Goal: Task Accomplishment & Management: Use online tool/utility

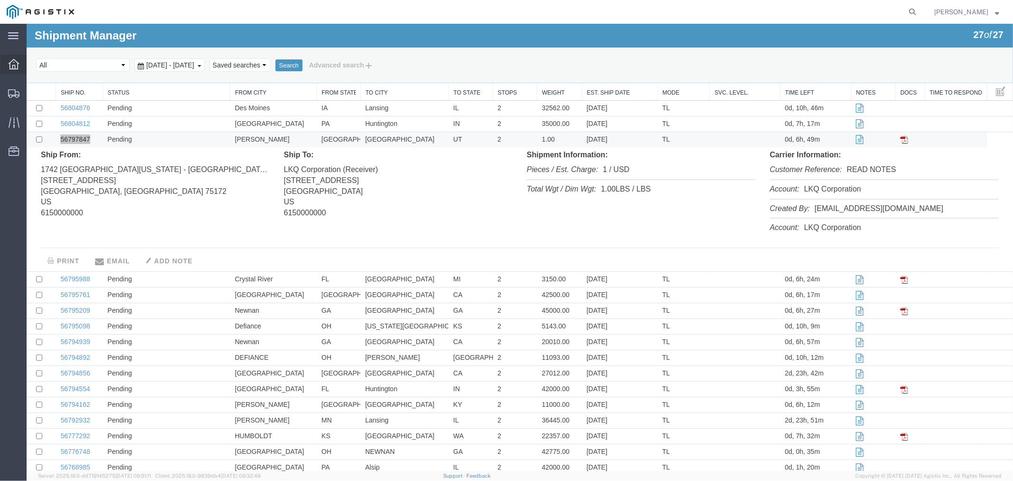
click at [9, 67] on icon at bounding box center [14, 64] width 10 height 10
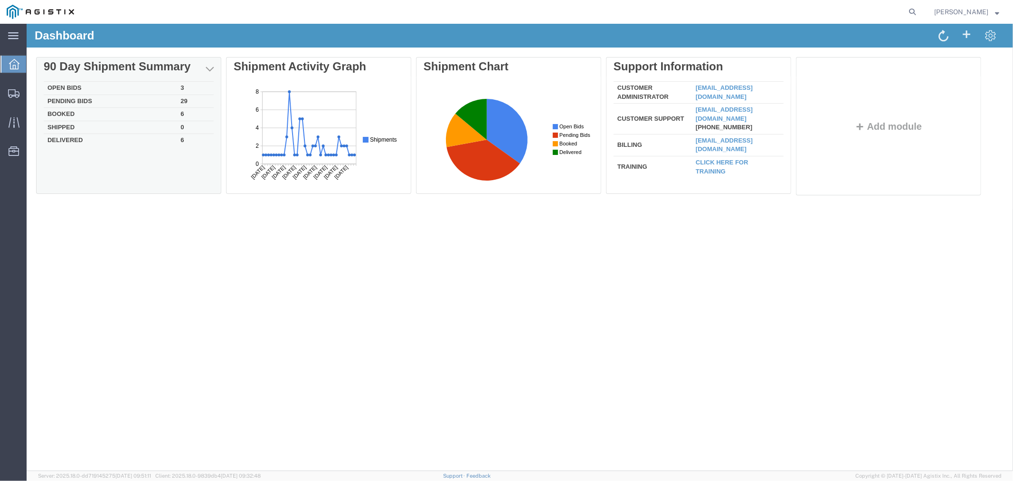
click at [84, 84] on td "Open Bids" at bounding box center [109, 87] width 133 height 13
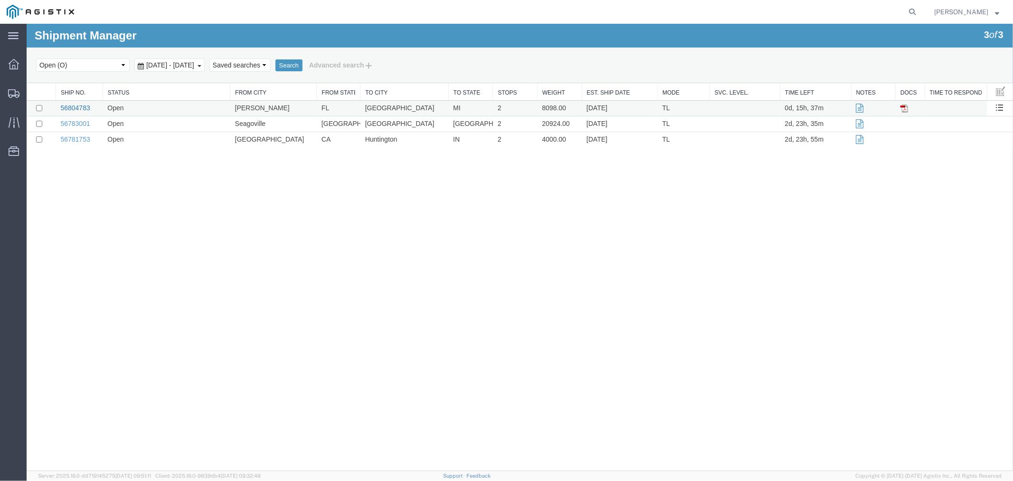
click at [70, 105] on link "56804783" at bounding box center [74, 108] width 29 height 8
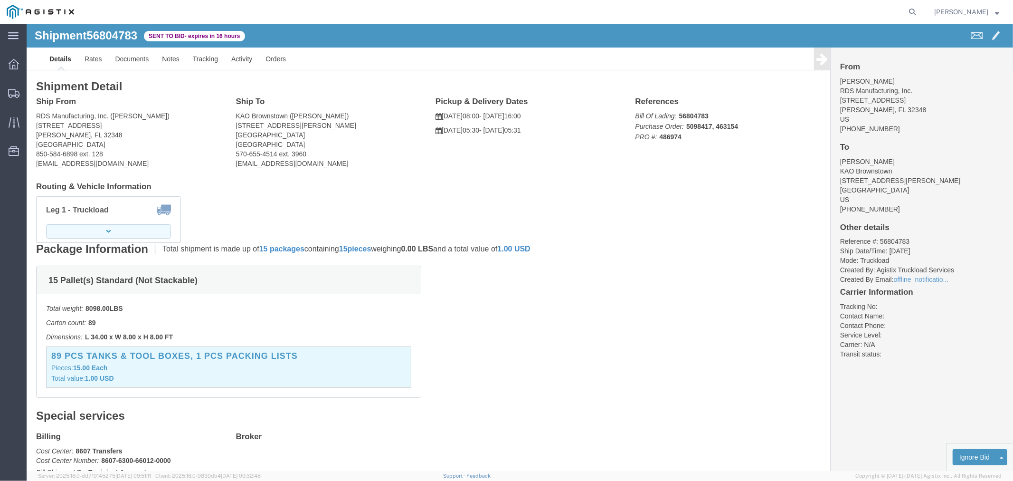
click icon "button"
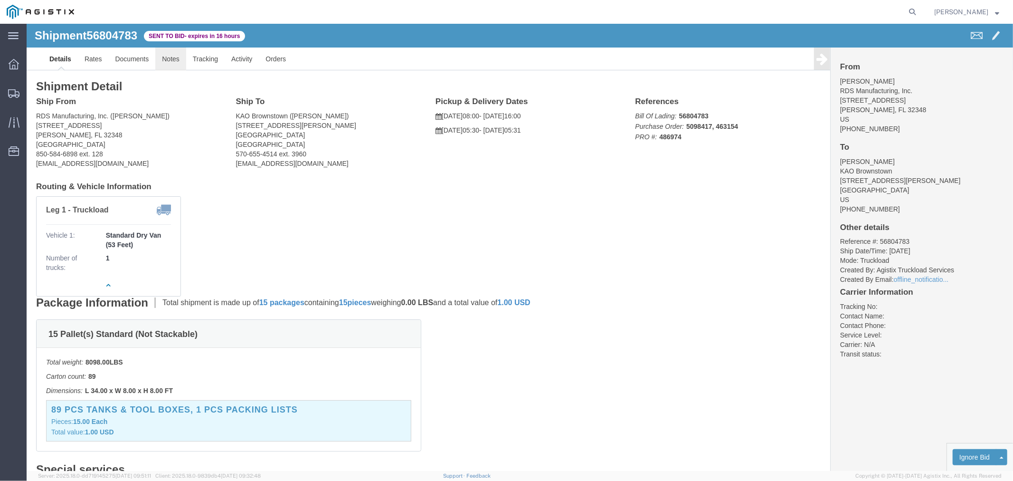
click link "Notes"
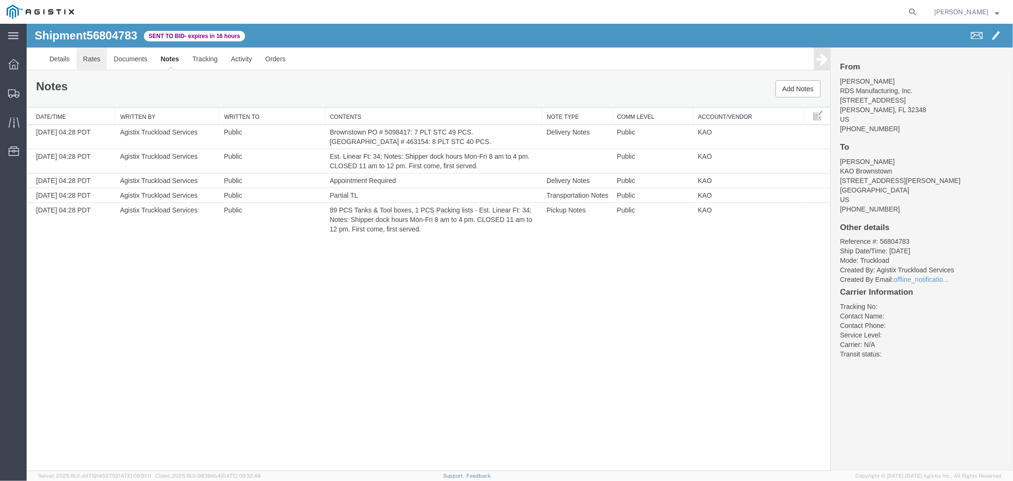
click at [91, 57] on link "Rates" at bounding box center [91, 58] width 31 height 23
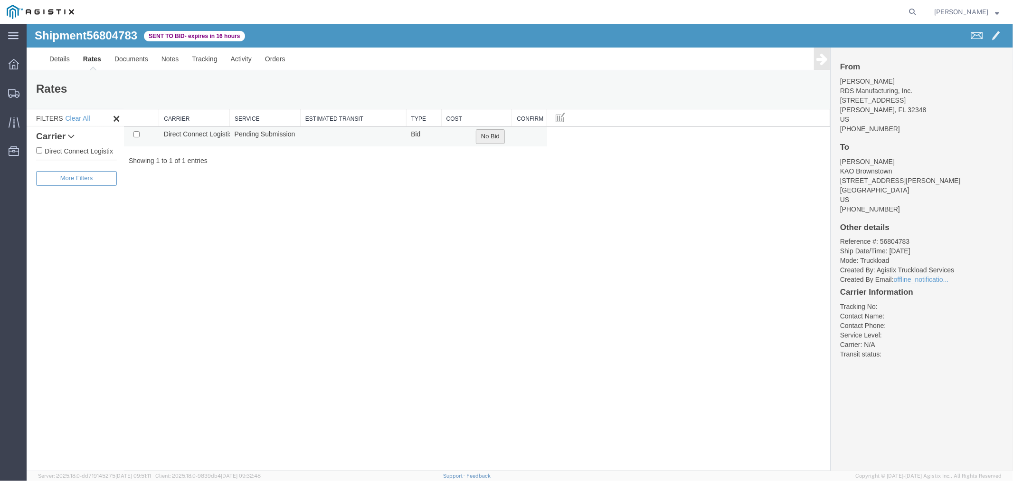
click at [491, 138] on button "No Bid" at bounding box center [489, 136] width 29 height 15
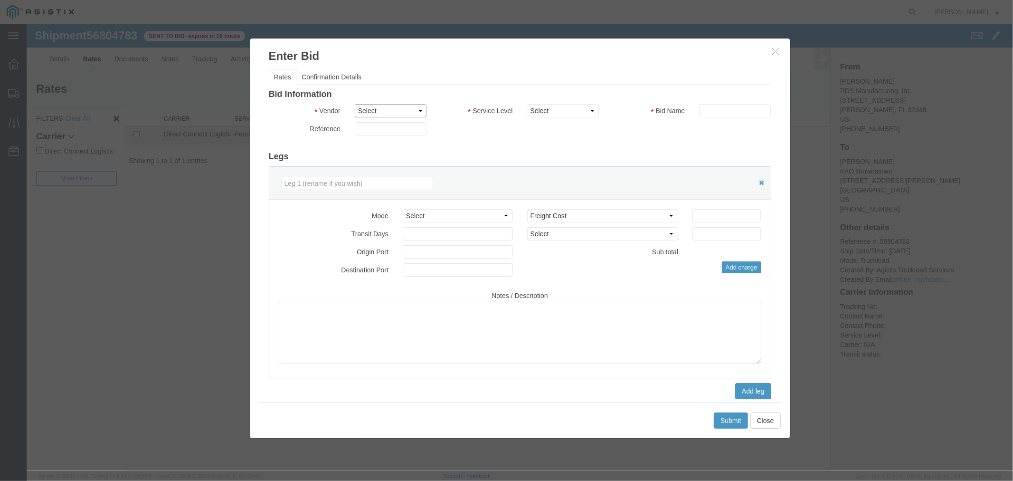
click at [374, 107] on select "Select Direct Connect Logistix" at bounding box center [390, 110] width 72 height 13
select select "4506"
click at [354, 104] on select "Select Direct Connect Logistix" at bounding box center [390, 110] width 72 height 13
click at [573, 110] on select "Select 3 - 5 Day Rail TL Standard 3- 5 Day" at bounding box center [562, 110] width 72 height 13
select select "15907"
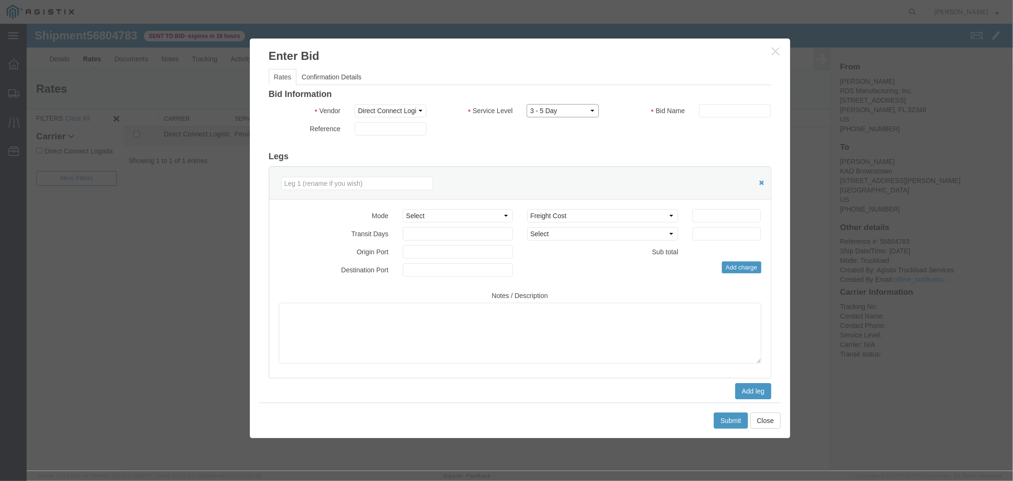
click at [526, 104] on select "Select 3 - 5 Day Rail TL Standard 3- 5 Day" at bounding box center [562, 110] width 72 height 13
click at [718, 112] on input "text" at bounding box center [734, 110] width 72 height 13
type input "DCL"
click at [717, 211] on input "number" at bounding box center [726, 214] width 68 height 13
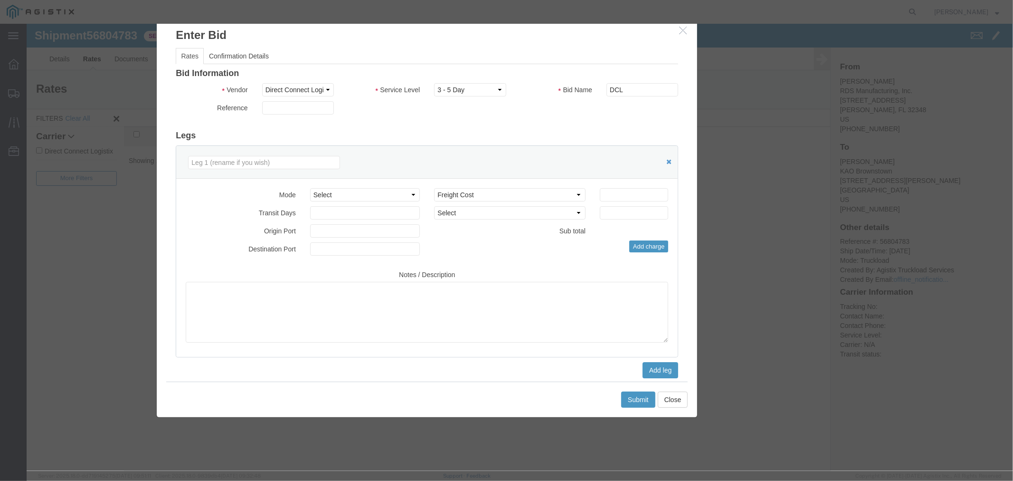
drag, startPoint x: 749, startPoint y: 46, endPoint x: 656, endPoint y: 25, distance: 95.4
click at [656, 25] on h3 "Enter Bid" at bounding box center [426, 30] width 540 height 26
click at [624, 194] on input "number" at bounding box center [633, 194] width 68 height 13
type input "1520"
click at [646, 403] on button "Submit" at bounding box center [638, 399] width 34 height 16
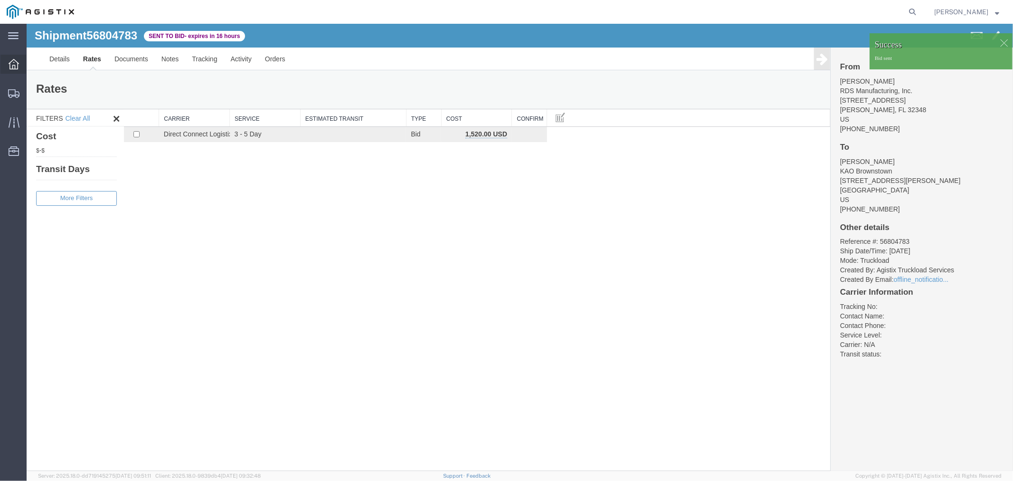
click at [18, 66] on icon at bounding box center [14, 64] width 10 height 10
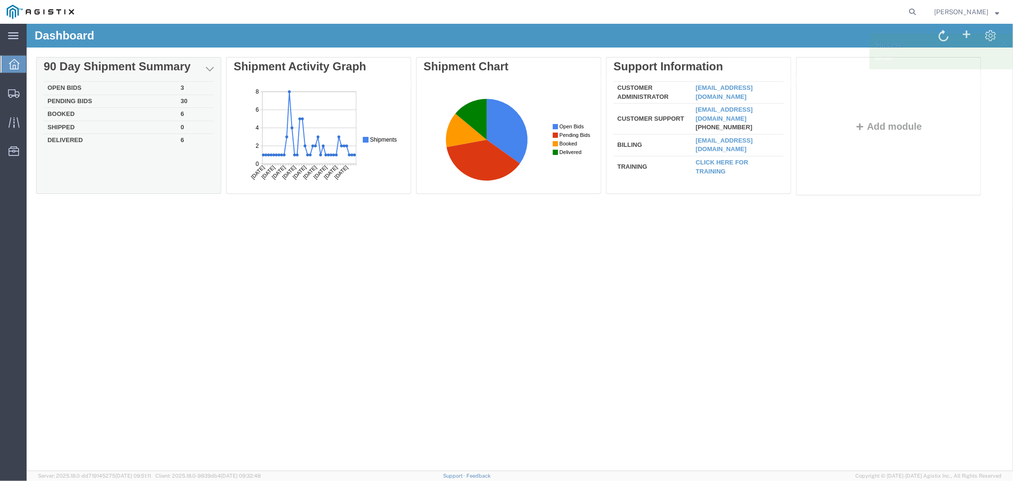
click at [58, 85] on td "Open Bids" at bounding box center [109, 87] width 133 height 13
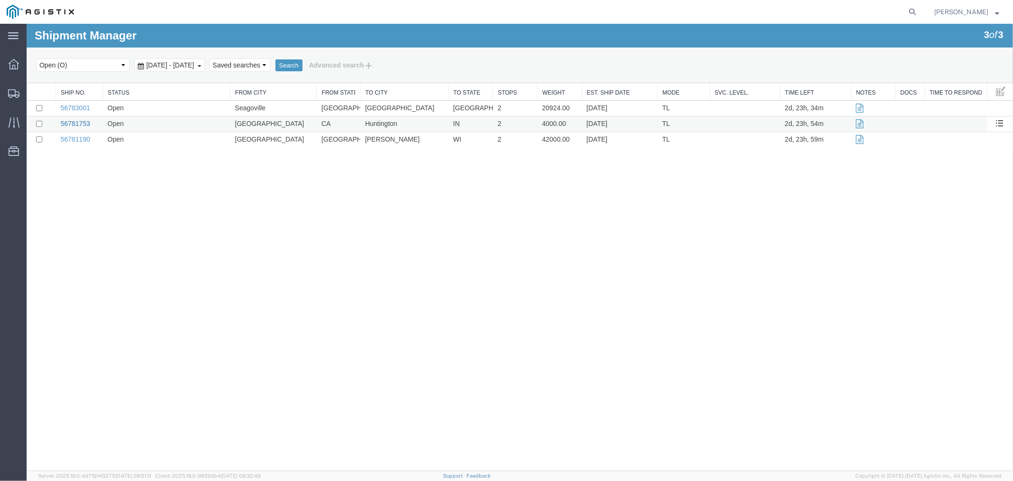
click at [80, 122] on link "56781753" at bounding box center [74, 123] width 29 height 8
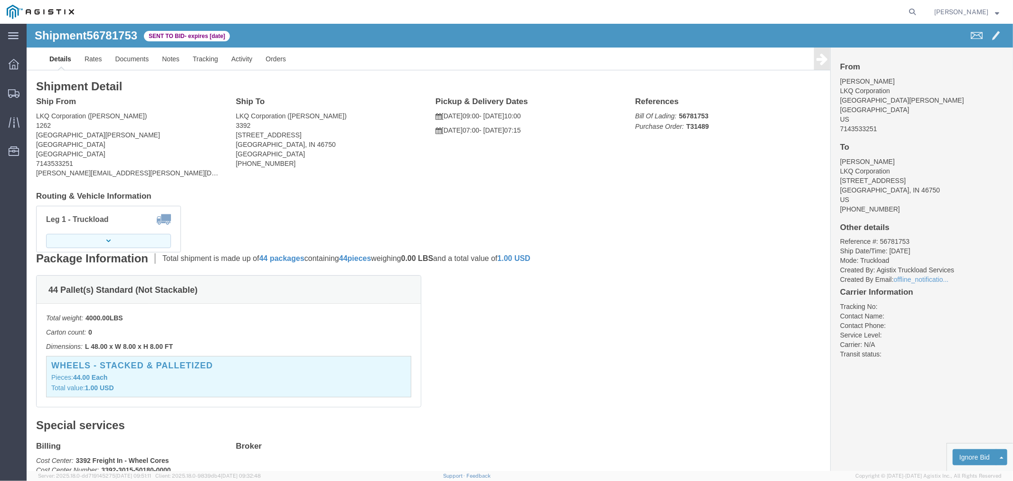
click button "button"
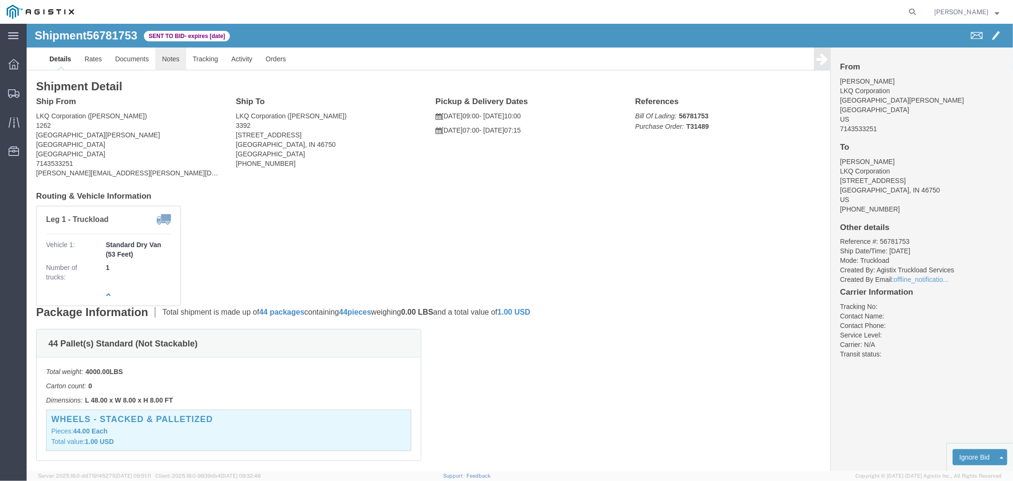
click link "Notes"
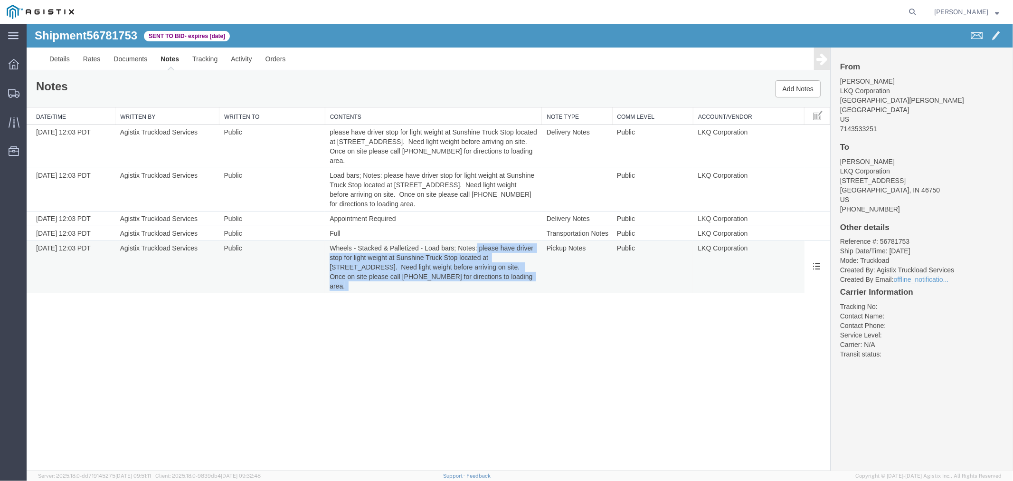
drag, startPoint x: 477, startPoint y: 245, endPoint x: 527, endPoint y: 286, distance: 64.4
click at [527, 286] on td "Wheels - Stacked & Palletized - Load bars; Notes: please have driver stop for l…" at bounding box center [432, 266] width 217 height 53
copy td "please have driver stop for light weight at Sunshine Truck Stop located at [STR…"
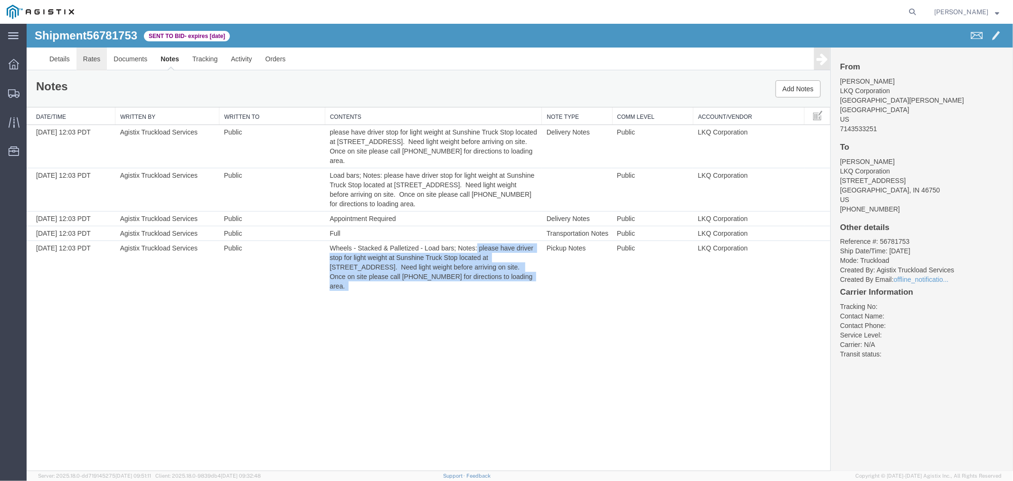
click at [92, 51] on link "Rates" at bounding box center [91, 58] width 31 height 23
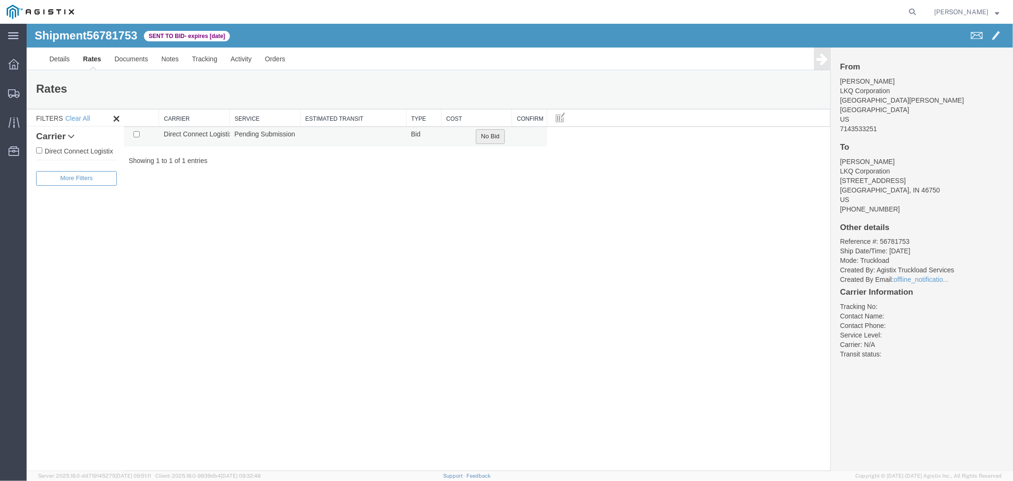
click at [491, 136] on button "No Bid" at bounding box center [489, 136] width 29 height 15
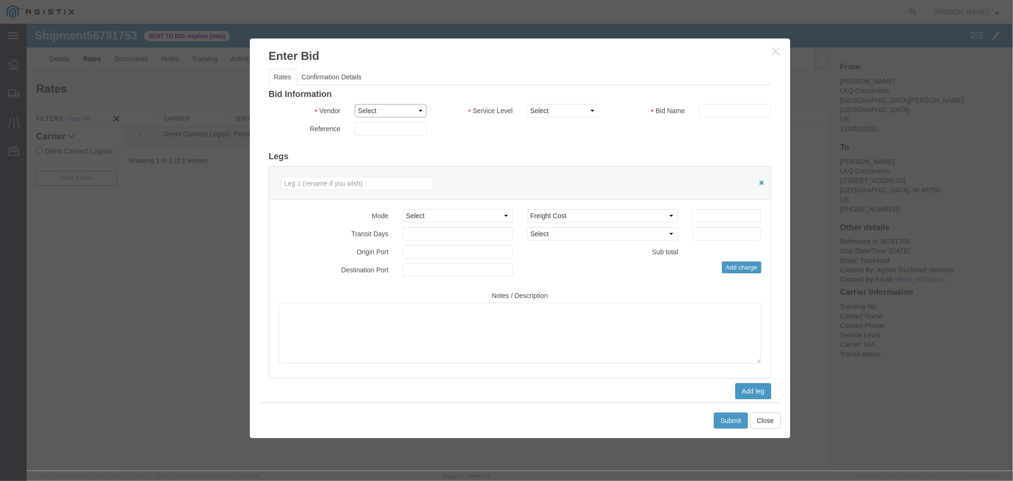
click at [372, 111] on select "Select Direct Connect Logistix" at bounding box center [390, 110] width 72 height 13
select select "4506"
click at [354, 104] on select "Select Direct Connect Logistix" at bounding box center [390, 110] width 72 height 13
drag, startPoint x: 552, startPoint y: 117, endPoint x: 567, endPoint y: 115, distance: 14.8
click at [566, 114] on select "Select 3 - 5 Day Rail TL Standard 3- 5 Day" at bounding box center [562, 110] width 72 height 13
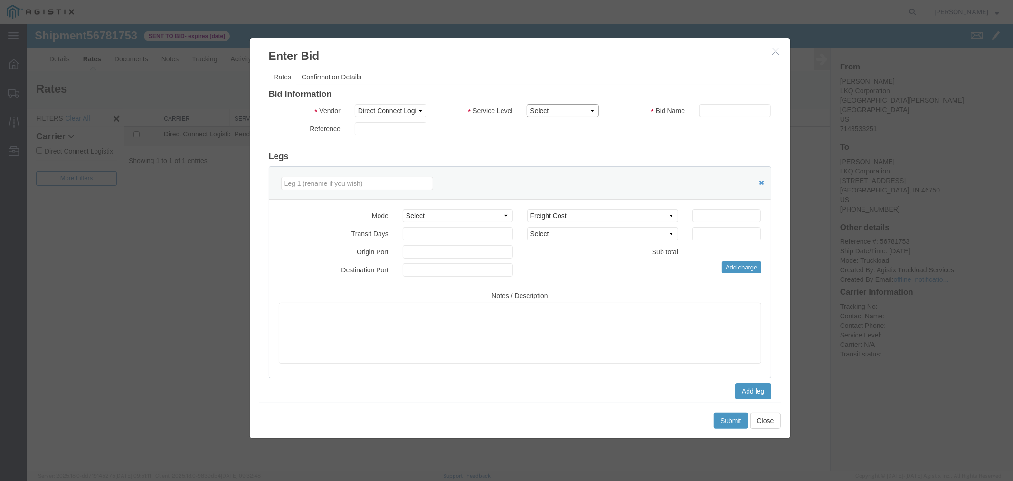
select select "15907"
click at [526, 104] on select "Select 3 - 5 Day Rail TL Standard 3- 5 Day" at bounding box center [562, 110] width 72 height 13
drag, startPoint x: 714, startPoint y: 110, endPoint x: 718, endPoint y: 113, distance: 5.4
click at [714, 110] on input "text" at bounding box center [734, 110] width 72 height 13
type input "DCL"
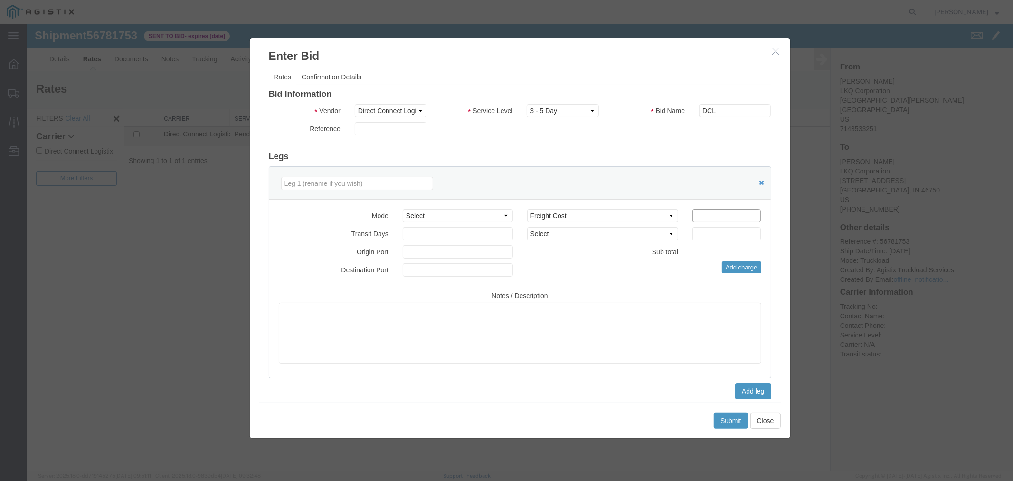
click at [704, 211] on input "number" at bounding box center [726, 214] width 68 height 13
type input "4"
type input "4600"
click at [733, 415] on button "Submit" at bounding box center [730, 420] width 34 height 16
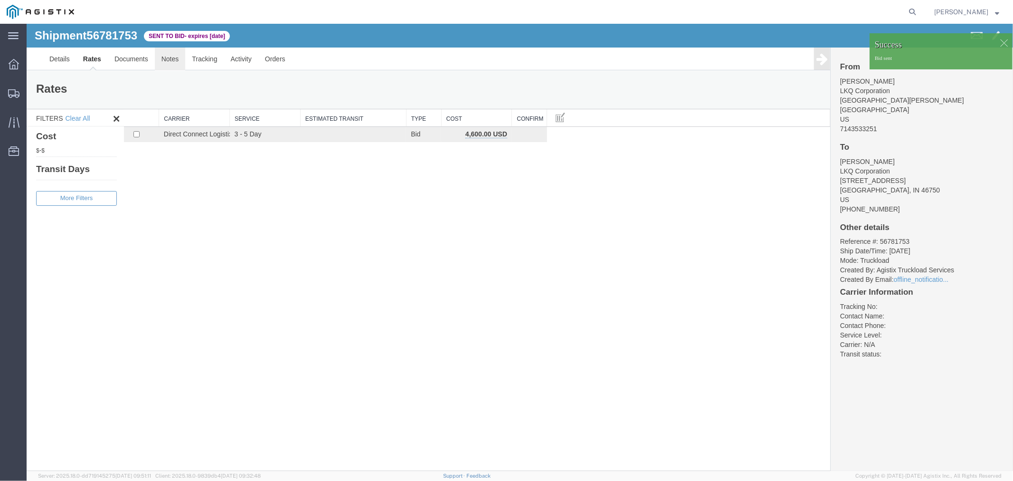
click at [163, 59] on link "Notes" at bounding box center [169, 58] width 31 height 23
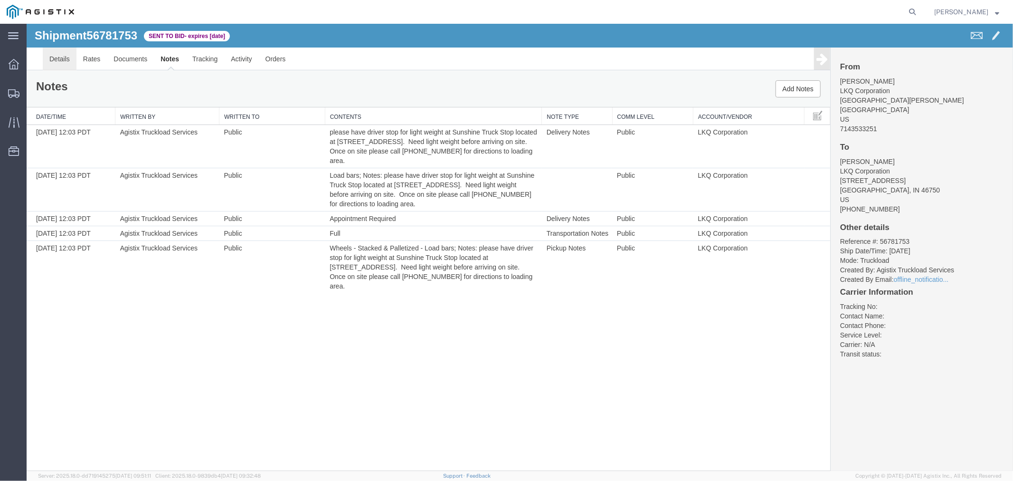
click at [69, 62] on link "Details" at bounding box center [59, 58] width 34 height 23
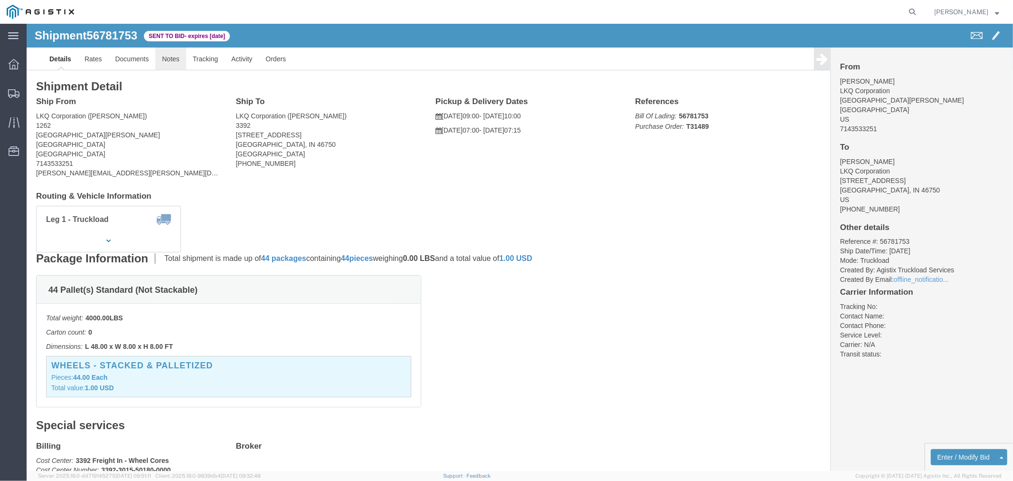
click link "Notes"
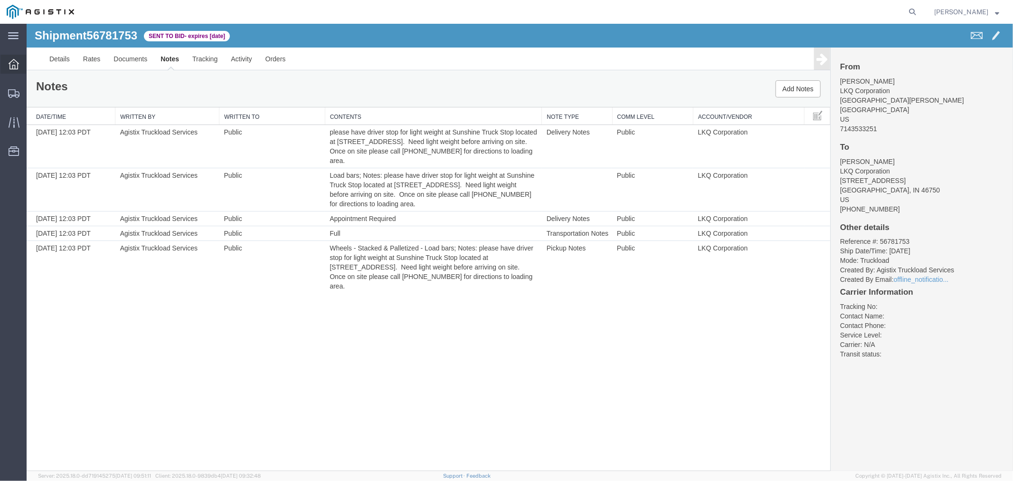
click at [19, 65] on div at bounding box center [13, 64] width 27 height 19
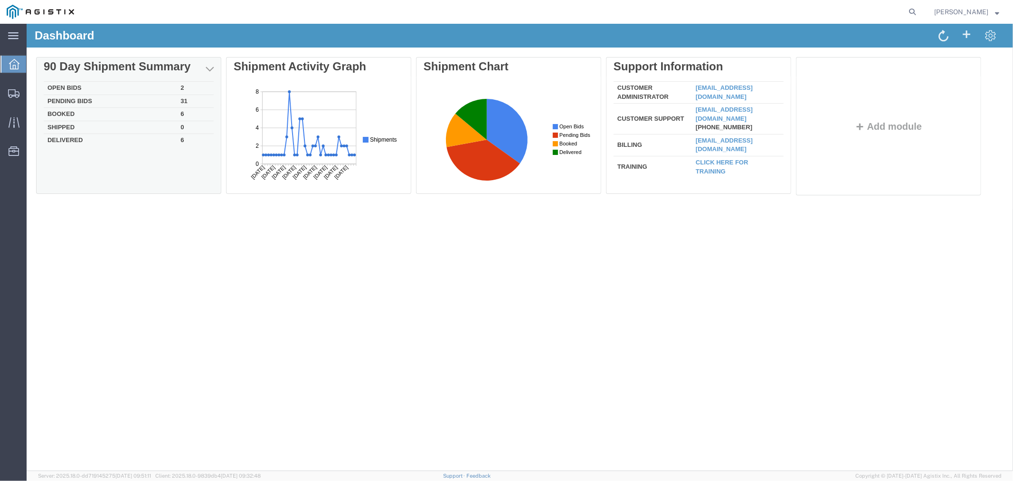
click at [73, 85] on td "Open Bids" at bounding box center [109, 87] width 133 height 13
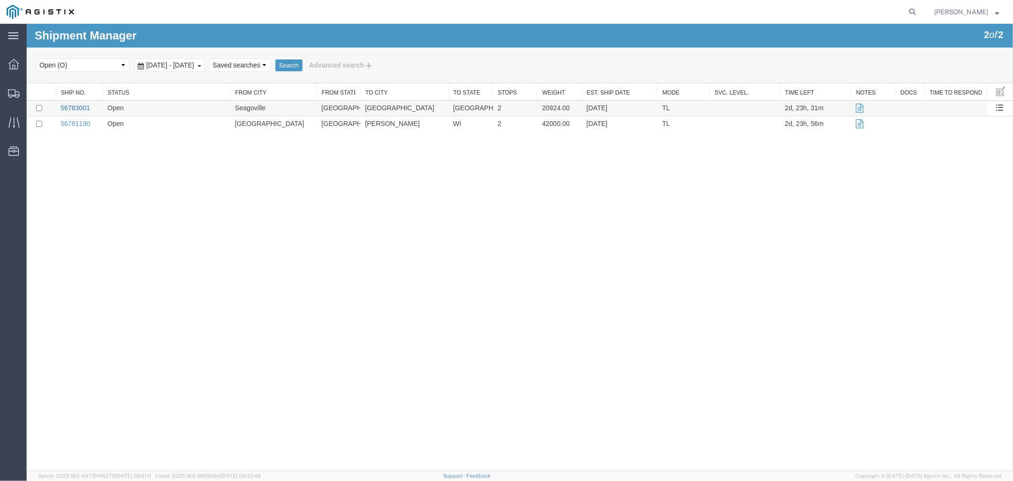
click at [82, 104] on link "56783001" at bounding box center [74, 108] width 29 height 8
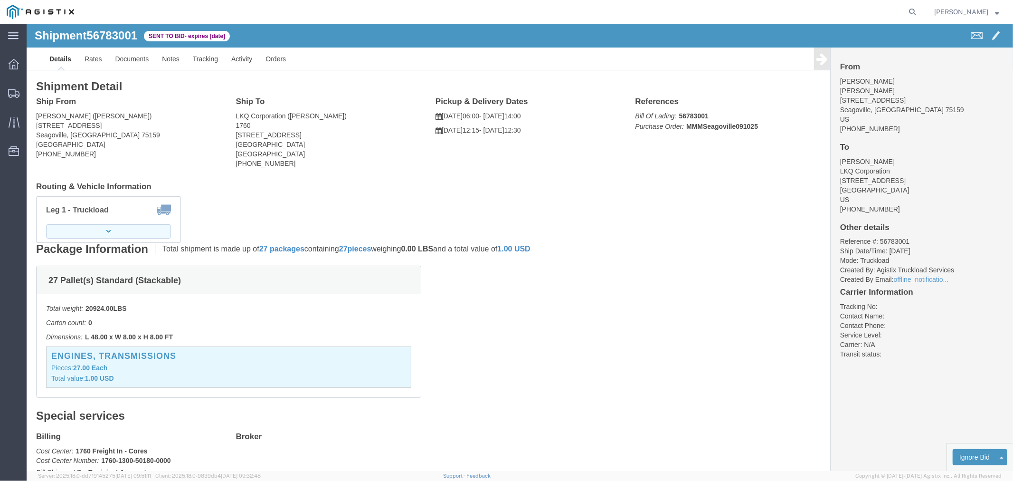
click button "button"
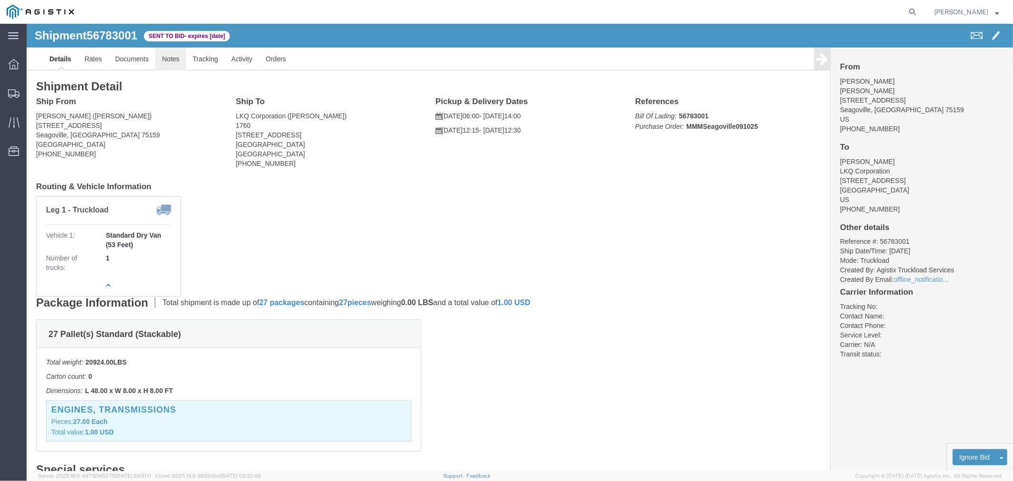
click link "Notes"
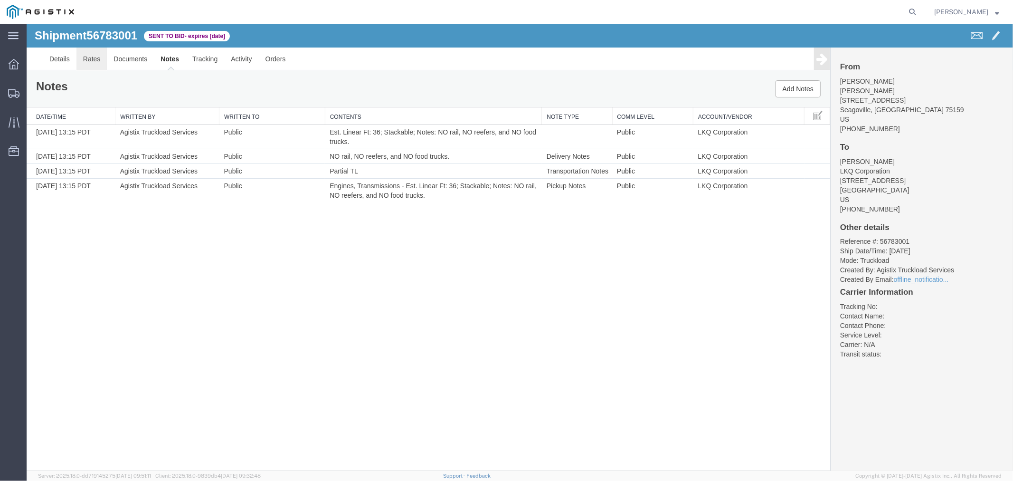
click at [90, 60] on link "Rates" at bounding box center [91, 58] width 31 height 23
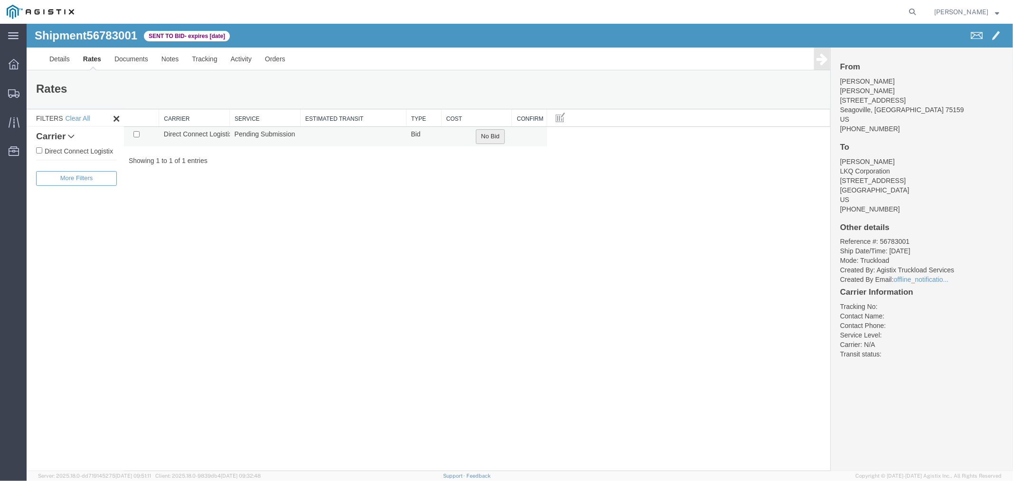
click at [478, 134] on button "No Bid" at bounding box center [489, 136] width 29 height 15
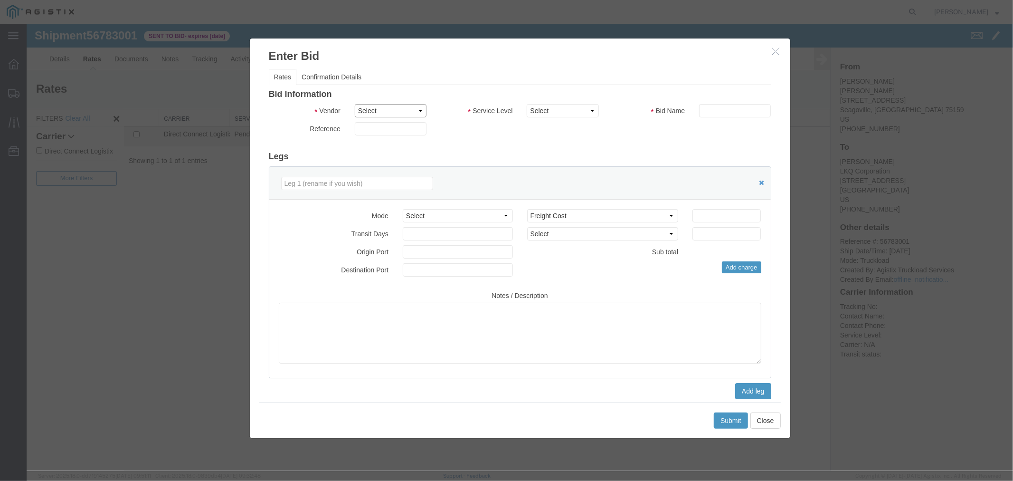
click at [410, 105] on select "Select Direct Connect Logistix" at bounding box center [390, 110] width 72 height 13
select select "4506"
click at [354, 104] on select "Select Direct Connect Logistix" at bounding box center [390, 110] width 72 height 13
click at [553, 113] on select "Select 3 - 5 Day Rail TL Standard 3- 5 Day" at bounding box center [562, 110] width 72 height 13
select select "15907"
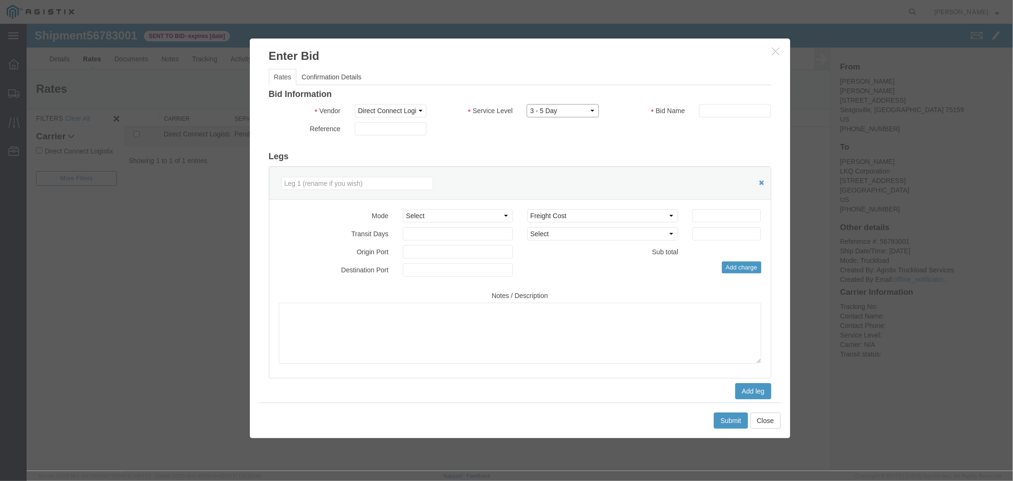
click at [526, 104] on select "Select 3 - 5 Day Rail TL Standard 3- 5 Day" at bounding box center [562, 110] width 72 height 13
click at [700, 110] on input "text" at bounding box center [734, 110] width 72 height 13
type input "DCL"
click at [701, 213] on input "number" at bounding box center [726, 214] width 68 height 13
type input "650"
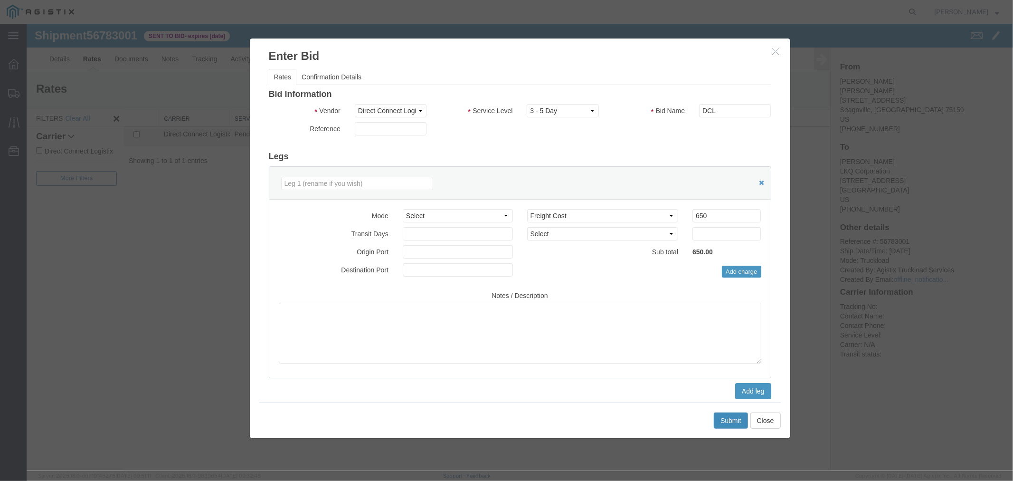
click at [729, 424] on button "Submit" at bounding box center [730, 420] width 34 height 16
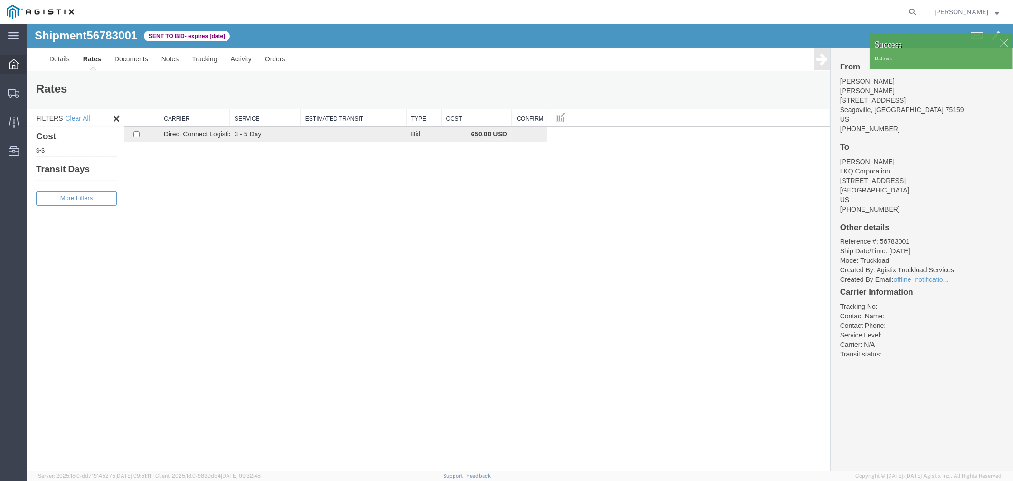
click at [17, 59] on icon at bounding box center [14, 64] width 10 height 10
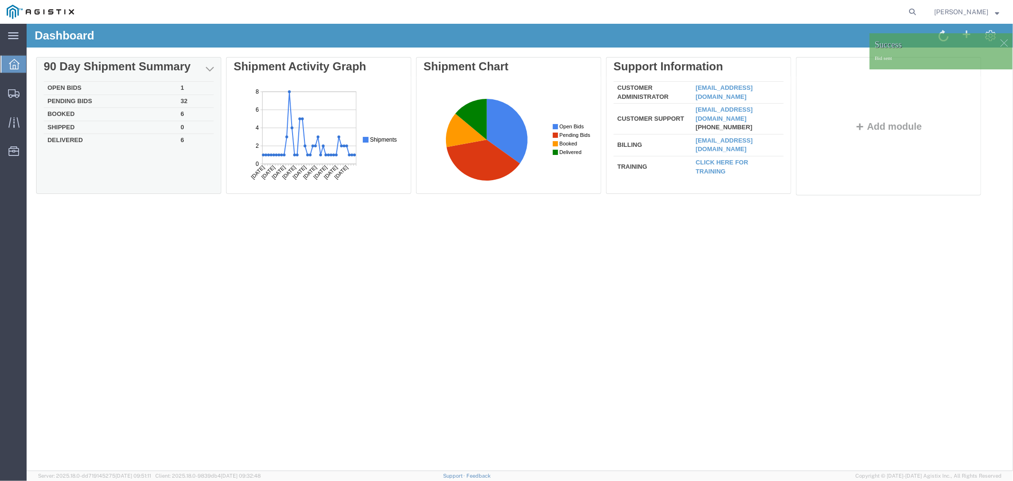
click at [78, 87] on td "Open Bids" at bounding box center [109, 87] width 133 height 13
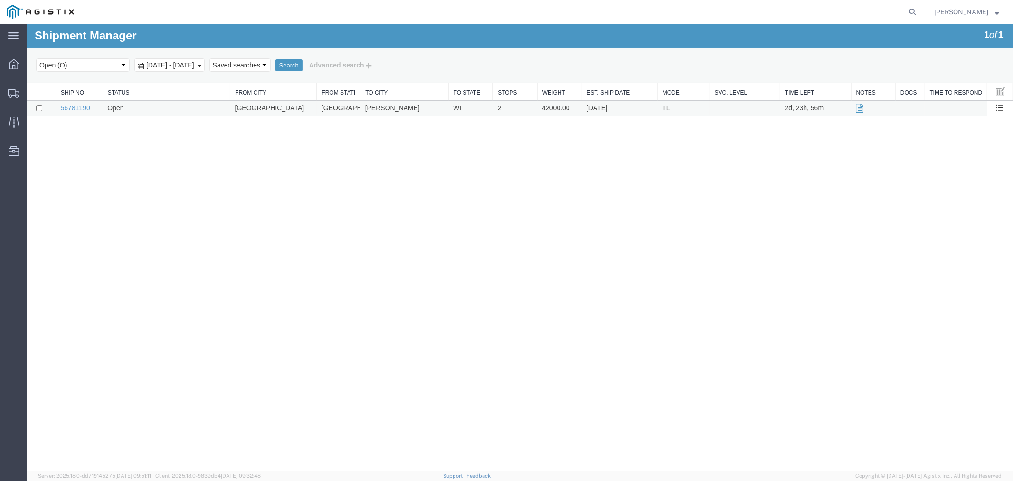
click at [77, 102] on td "56781190" at bounding box center [78, 108] width 47 height 16
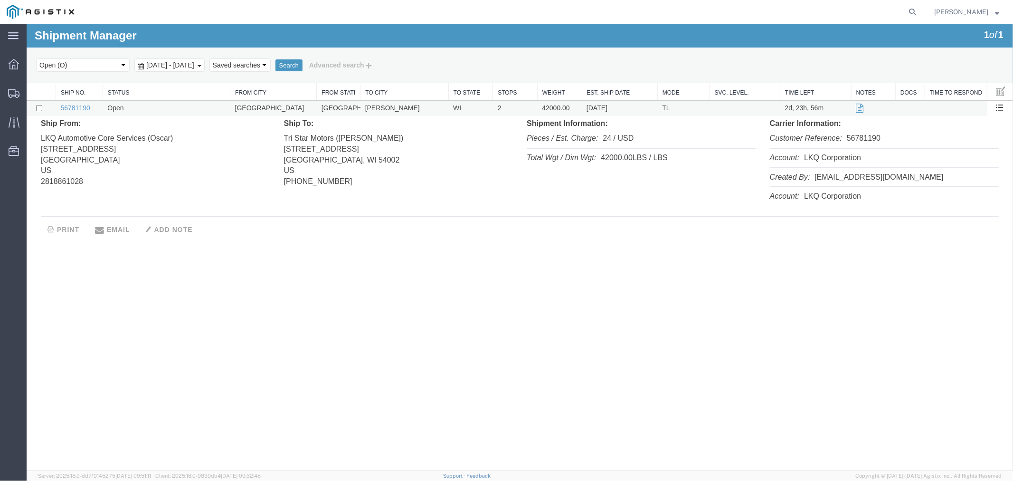
click at [83, 101] on td "56781190" at bounding box center [78, 108] width 47 height 16
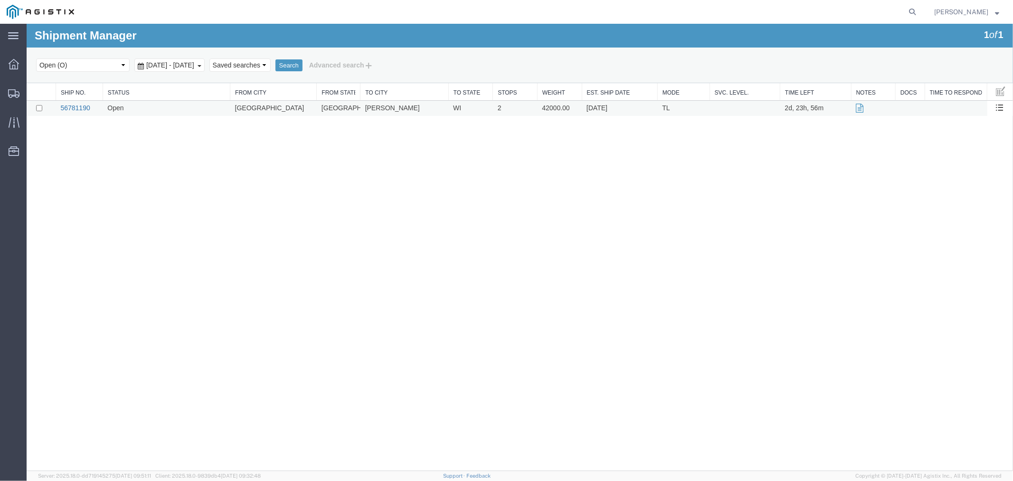
click at [83, 107] on link "56781190" at bounding box center [74, 108] width 29 height 8
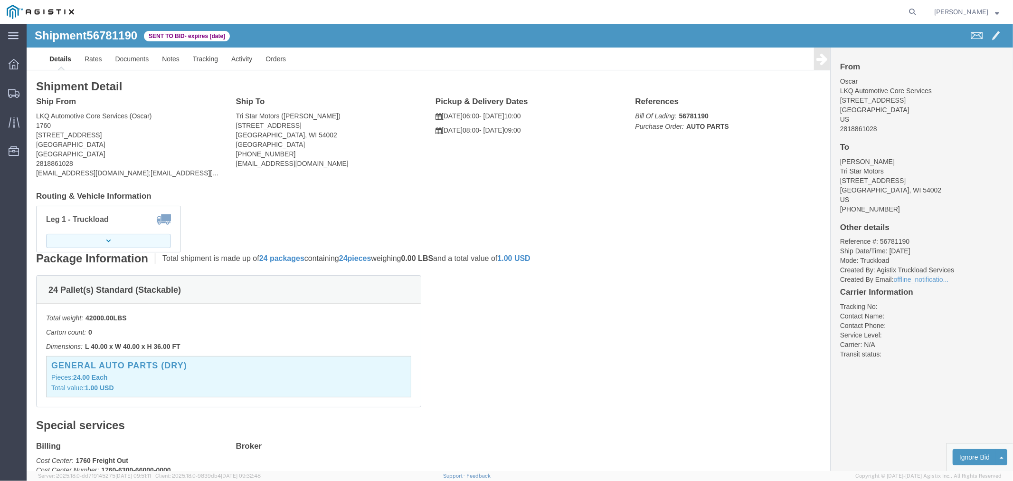
click button "button"
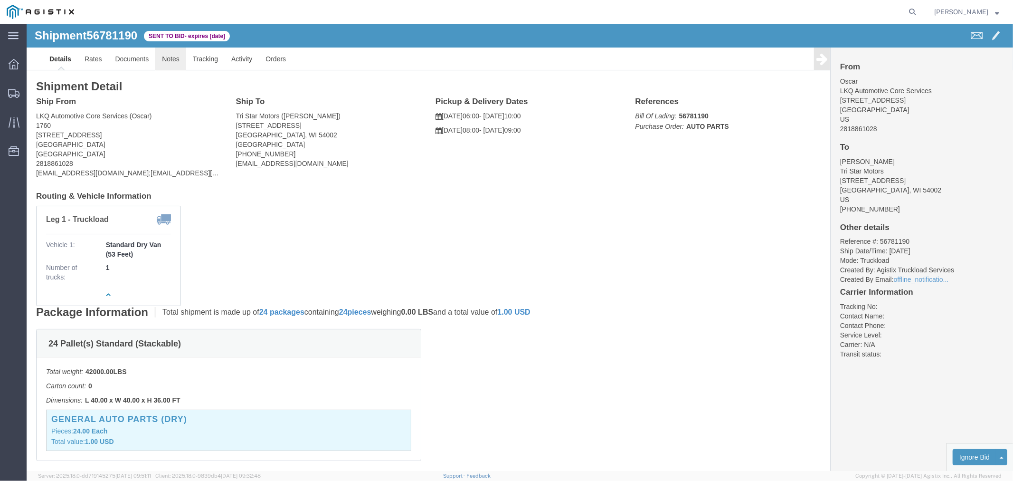
click link "Notes"
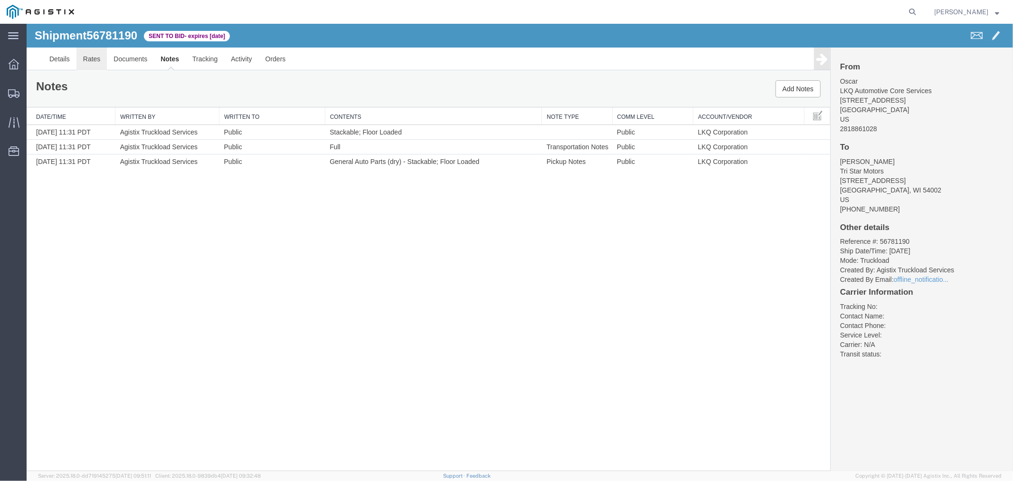
click at [92, 58] on link "Rates" at bounding box center [91, 58] width 31 height 23
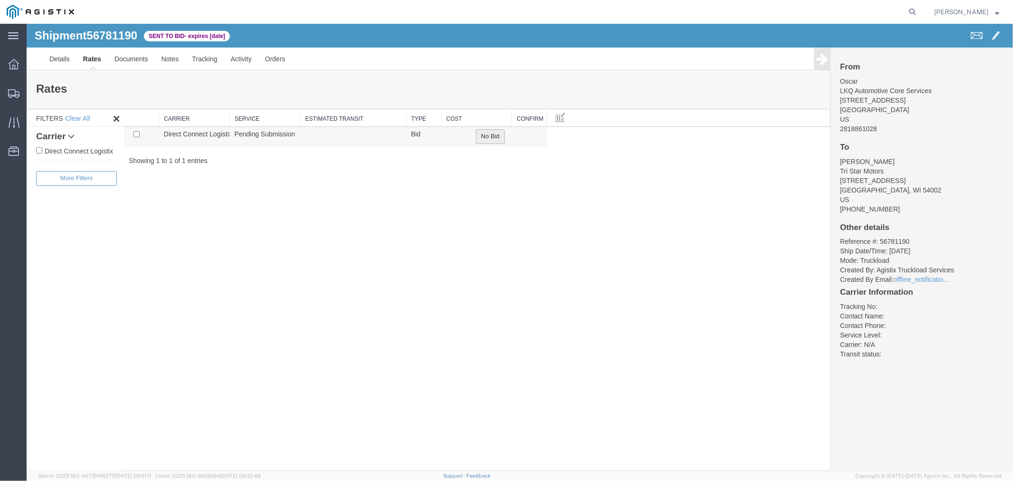
click at [494, 133] on button "No Bid" at bounding box center [489, 136] width 29 height 15
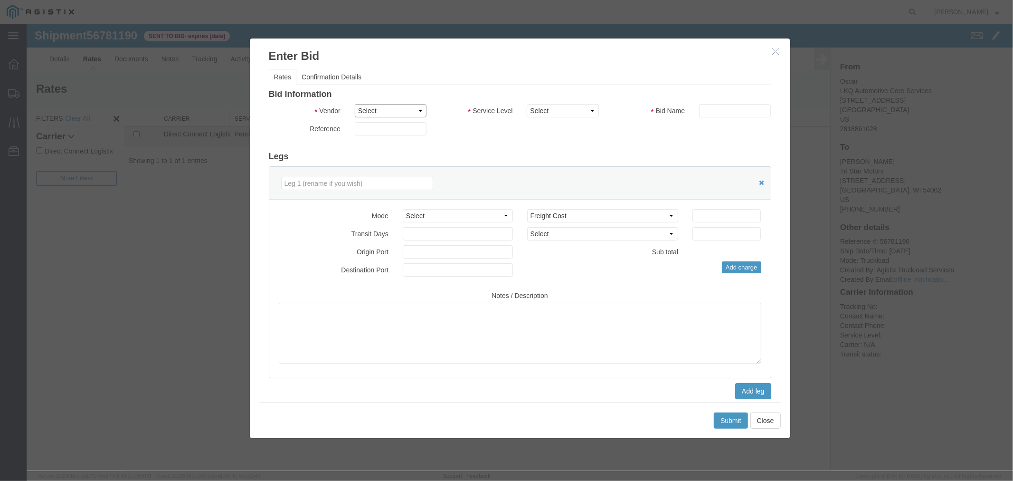
drag, startPoint x: 385, startPoint y: 111, endPoint x: 387, endPoint y: 116, distance: 5.9
click at [385, 111] on select "Select Direct Connect Logistix" at bounding box center [390, 110] width 72 height 13
select select "4506"
click at [354, 104] on select "Select Direct Connect Logistix" at bounding box center [390, 110] width 72 height 13
click at [572, 111] on select "Select 3 - 5 Day Rail TL Standard 3- 5 Day" at bounding box center [562, 110] width 72 height 13
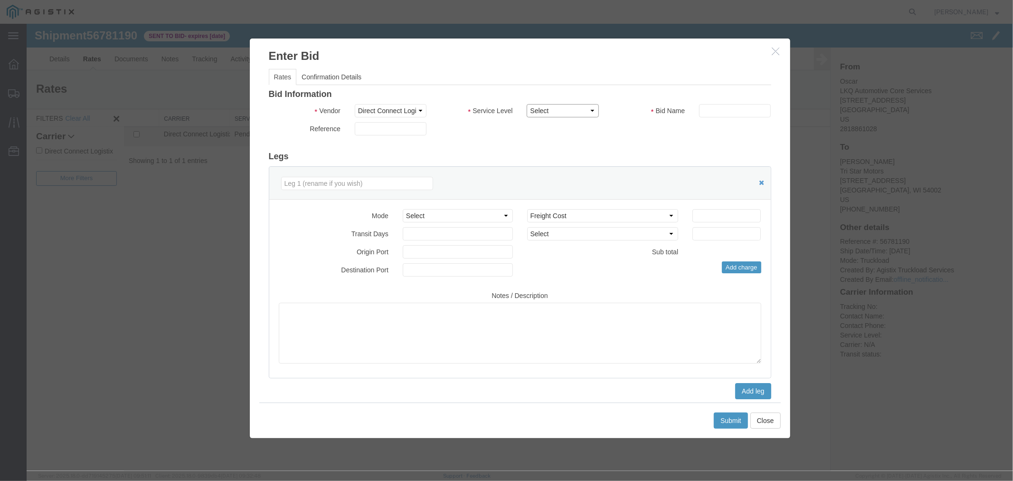
select select "15907"
click at [526, 104] on select "Select 3 - 5 Day Rail TL Standard 3- 5 Day" at bounding box center [562, 110] width 72 height 13
drag, startPoint x: 732, startPoint y: 111, endPoint x: 732, endPoint y: 117, distance: 6.2
click at [732, 111] on input "text" at bounding box center [734, 110] width 72 height 13
type input "DCL"
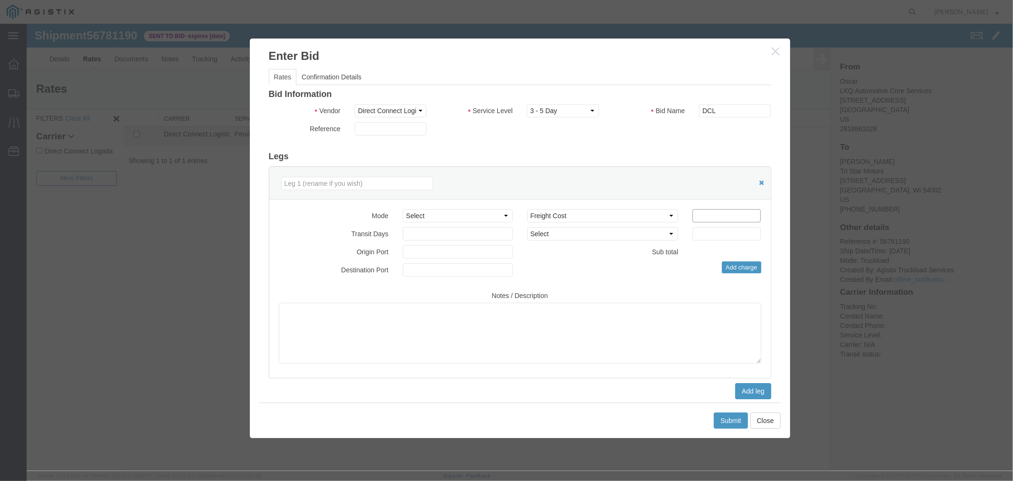
click at [706, 210] on input "number" at bounding box center [726, 214] width 68 height 13
type input "2350"
click at [734, 414] on button "Submit" at bounding box center [730, 420] width 34 height 16
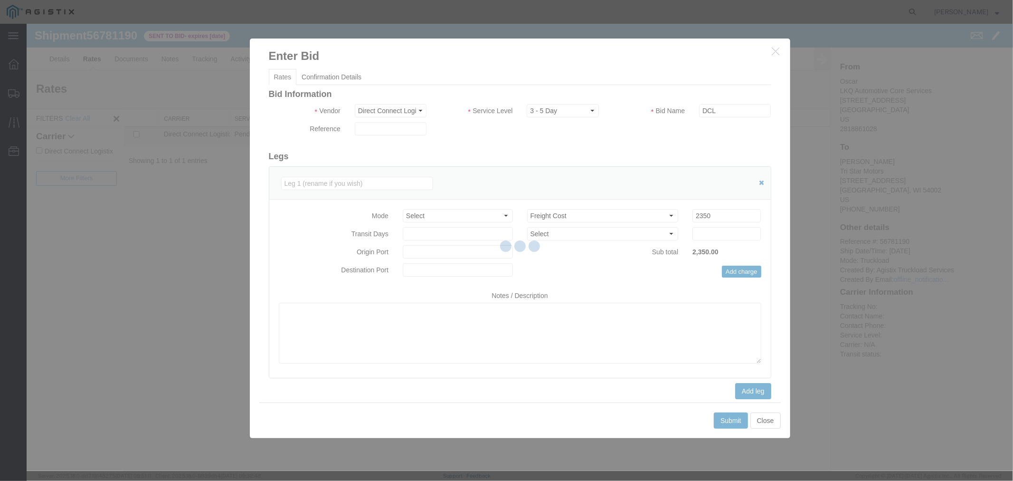
click at [732, 419] on div at bounding box center [520, 247] width 986 height 447
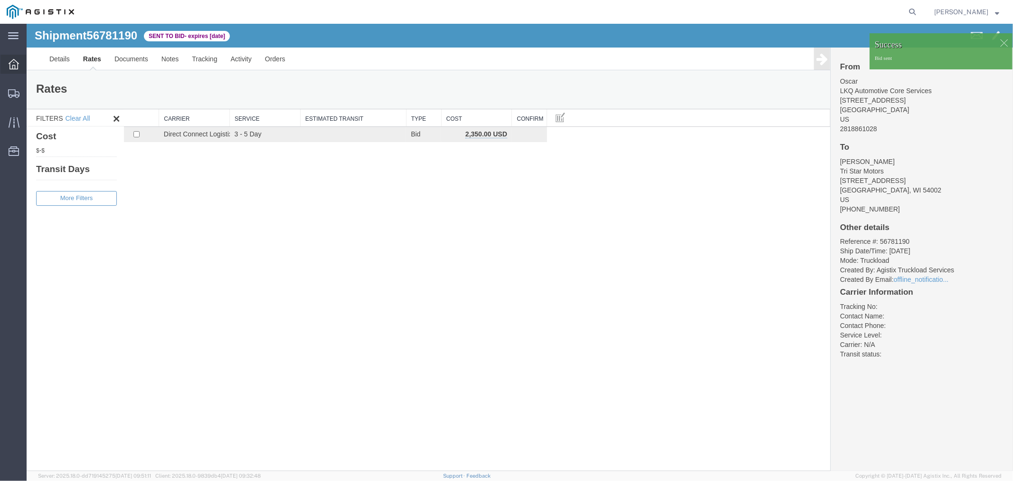
click at [7, 64] on div at bounding box center [13, 64] width 27 height 19
